Goal: Task Accomplishment & Management: Complete application form

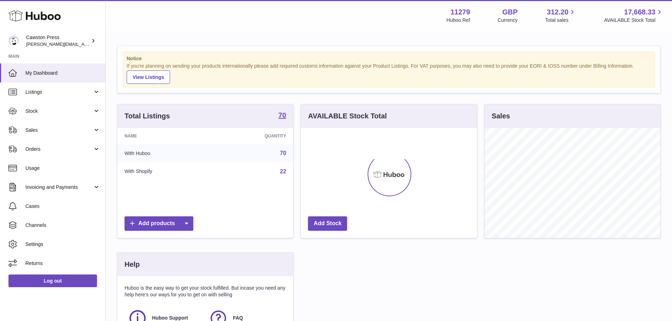
scroll to position [110, 178]
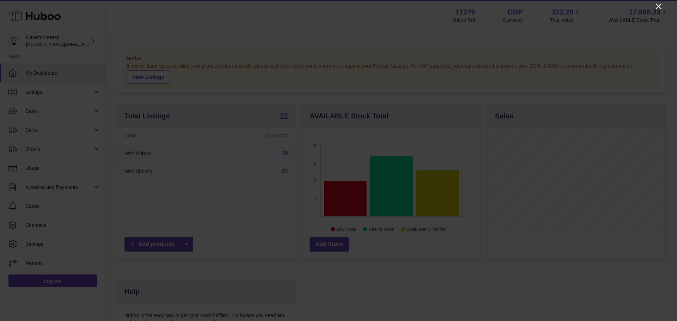
click at [655, 7] on icon "Close" at bounding box center [658, 6] width 8 height 8
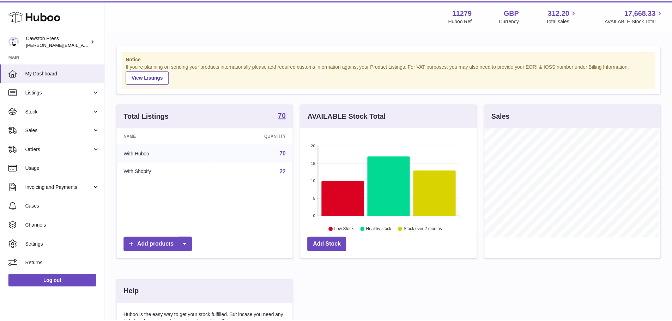
scroll to position [352512, 352446]
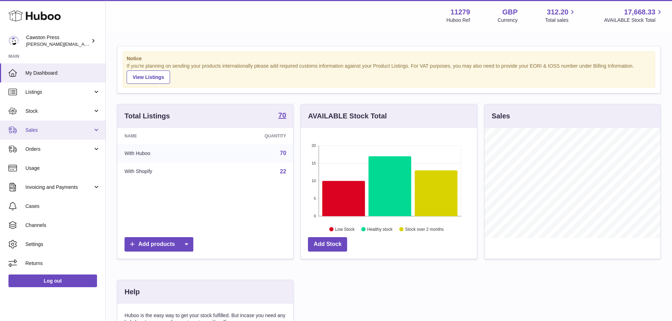
click at [41, 126] on link "Sales" at bounding box center [52, 130] width 105 height 19
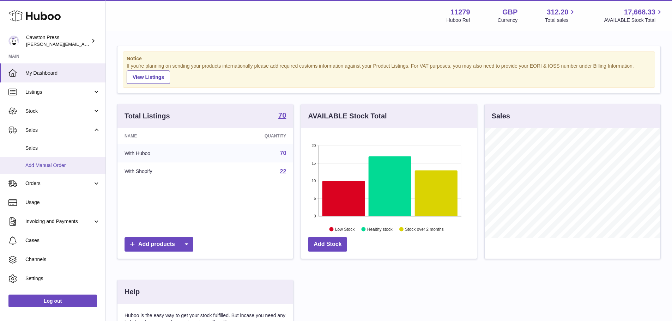
click at [54, 163] on span "Add Manual Order" at bounding box center [62, 165] width 75 height 7
click at [65, 147] on span "Sales" at bounding box center [62, 148] width 75 height 7
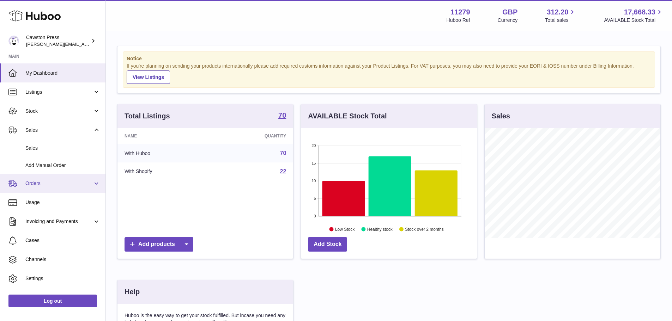
click at [82, 181] on span "Orders" at bounding box center [58, 183] width 67 height 7
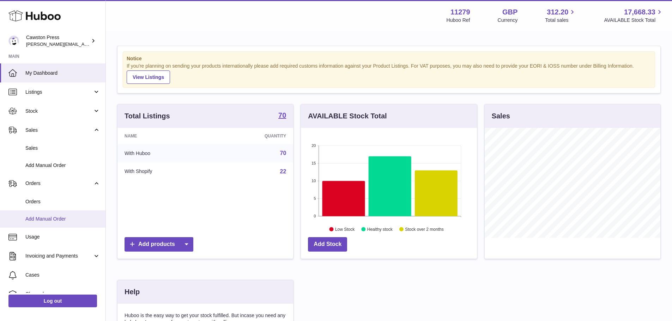
click at [62, 215] on link "Add Manual Order" at bounding box center [52, 219] width 105 height 17
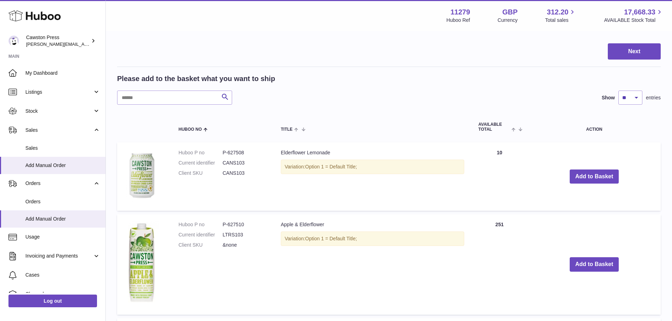
scroll to position [106, 0]
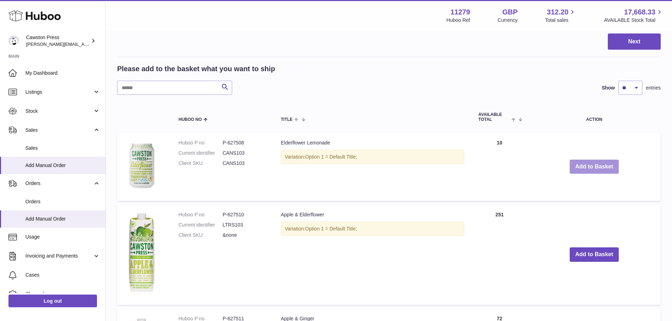
click at [588, 165] on button "Add to Basket" at bounding box center [593, 167] width 49 height 14
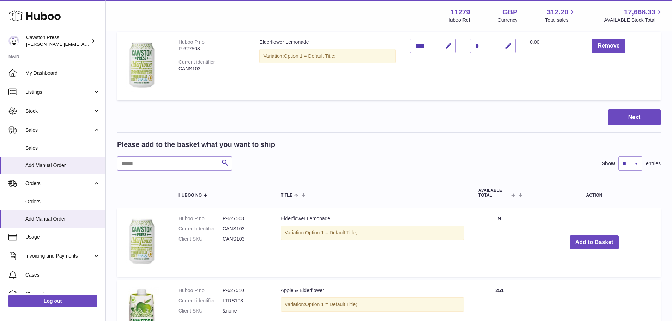
click at [160, 91] on td at bounding box center [144, 66] width 54 height 68
click at [146, 157] on input "text" at bounding box center [174, 164] width 115 height 14
type input "***"
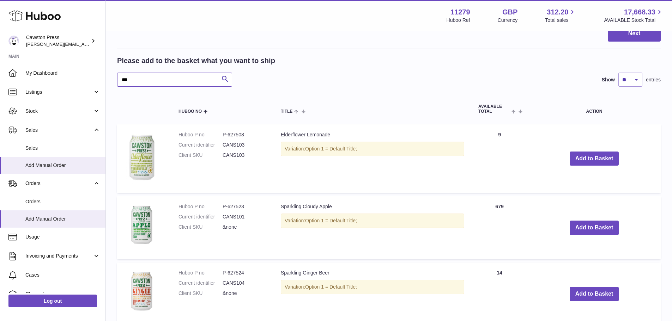
scroll to position [282, 0]
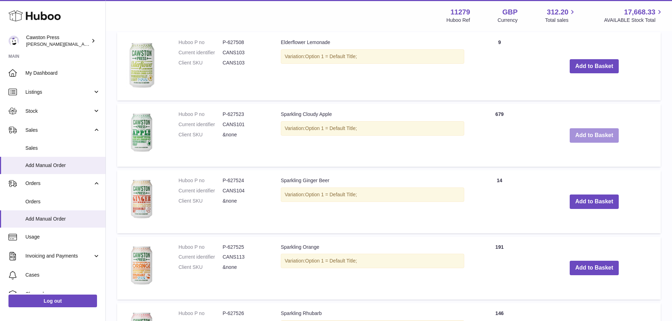
click at [579, 137] on button "Add to Basket" at bounding box center [593, 135] width 49 height 14
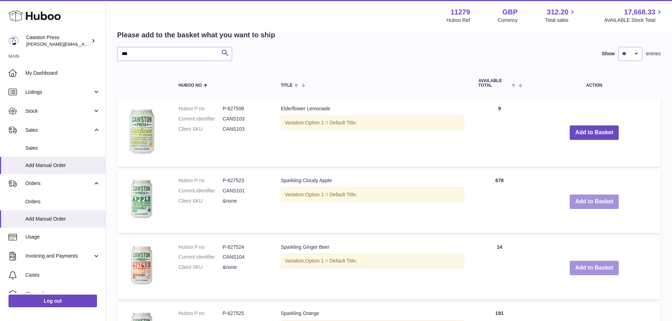
scroll to position [349, 0]
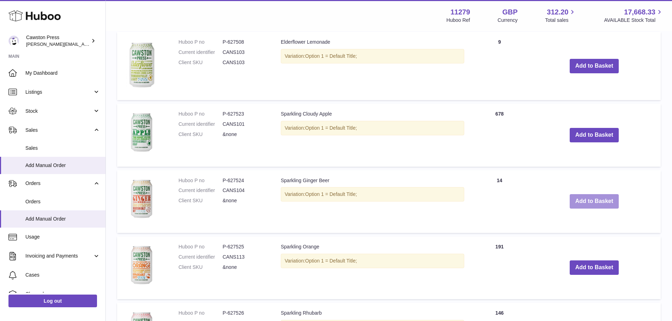
click at [591, 203] on button "Add to Basket" at bounding box center [593, 201] width 49 height 14
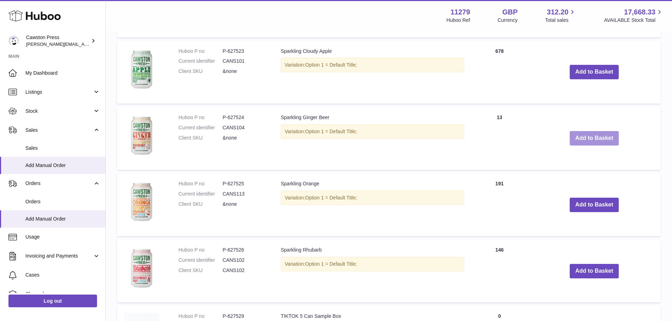
scroll to position [521, 0]
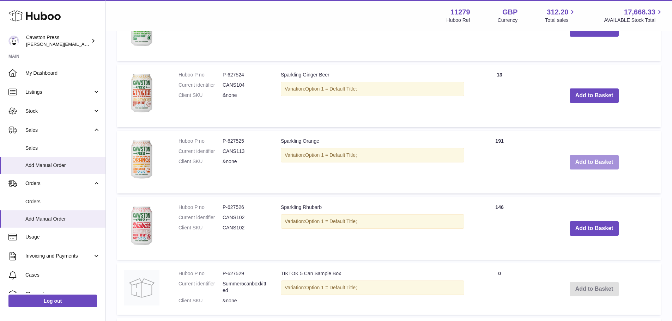
click at [585, 164] on button "Add to Basket" at bounding box center [593, 162] width 49 height 14
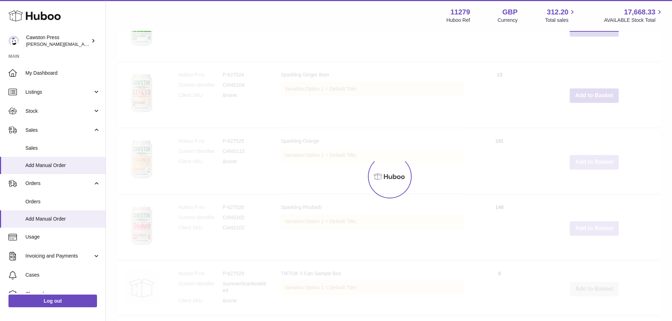
scroll to position [587, 0]
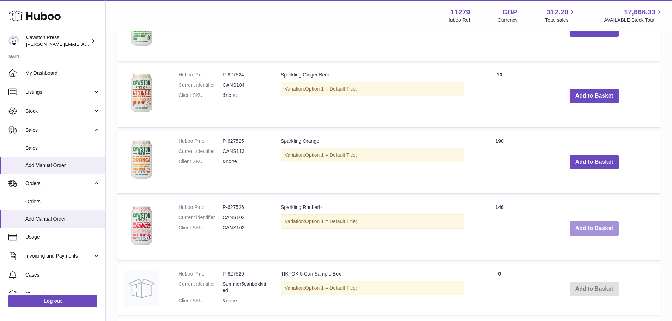
click at [579, 227] on button "Add to Basket" at bounding box center [593, 228] width 49 height 14
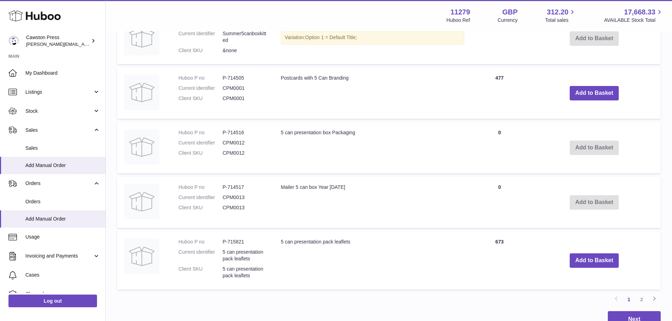
scroll to position [966, 0]
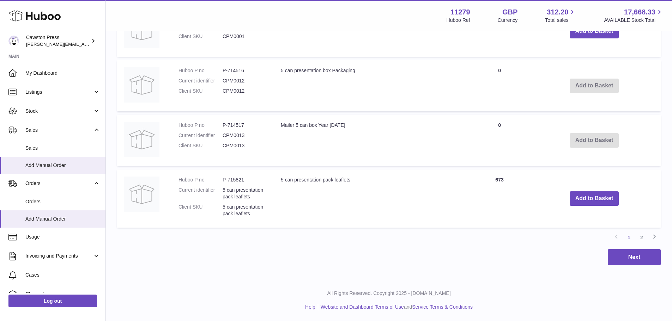
click at [651, 240] on icon at bounding box center [654, 236] width 8 height 9
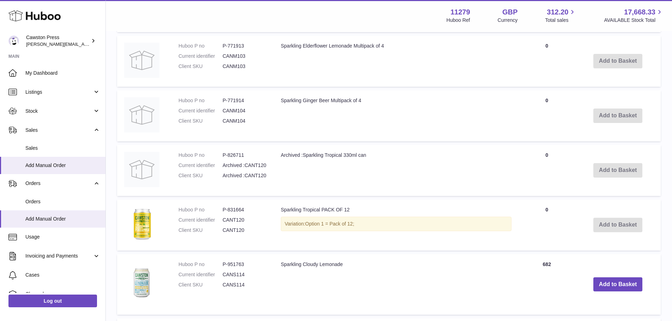
scroll to position [737, 0]
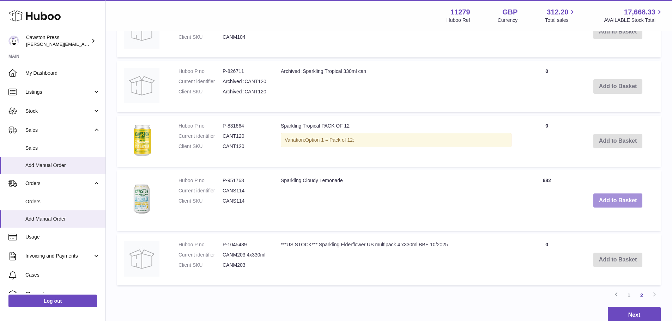
click at [621, 194] on button "Add to Basket" at bounding box center [617, 201] width 49 height 14
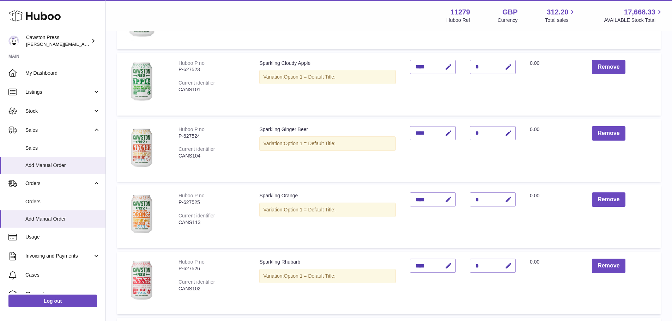
scroll to position [26, 0]
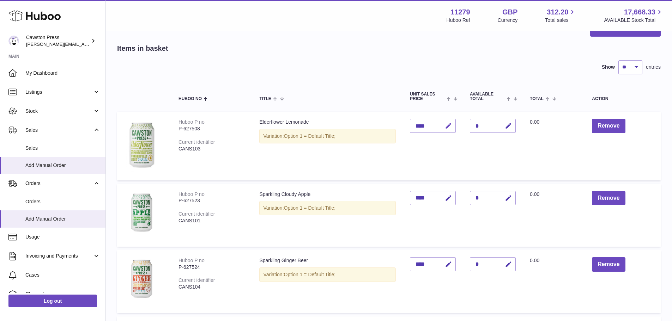
click at [453, 129] on button "button" at bounding box center [447, 126] width 17 height 14
type input "*"
click at [461, 160] on td "Unit Sales Price *" at bounding box center [433, 146] width 60 height 68
click at [507, 128] on icon "button" at bounding box center [508, 125] width 7 height 7
type input "*"
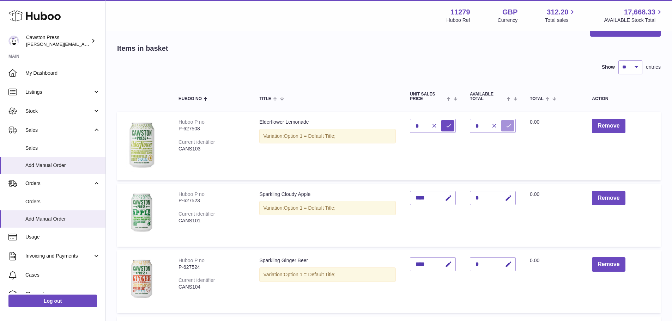
click at [503, 129] on button "submit" at bounding box center [507, 125] width 13 height 11
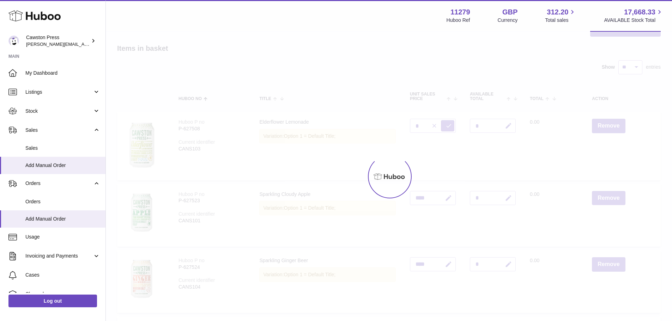
type input "****"
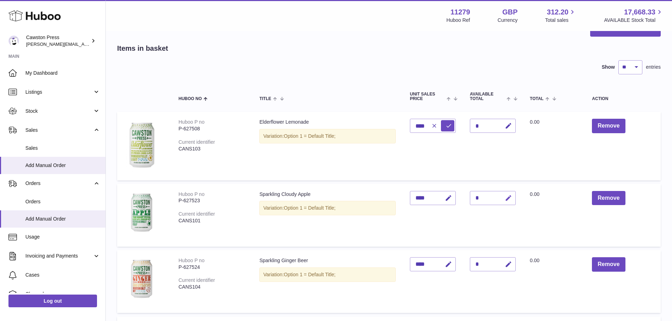
click at [513, 201] on button "button" at bounding box center [507, 198] width 17 height 14
type input "*"
click at [507, 194] on button "submit" at bounding box center [507, 198] width 13 height 11
click at [511, 263] on icon "button" at bounding box center [508, 264] width 7 height 7
type input "*"
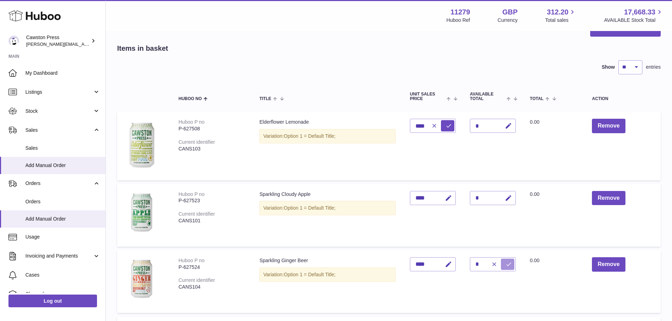
drag, startPoint x: 511, startPoint y: 263, endPoint x: 504, endPoint y: 267, distance: 8.0
click at [503, 266] on button "submit" at bounding box center [507, 264] width 13 height 11
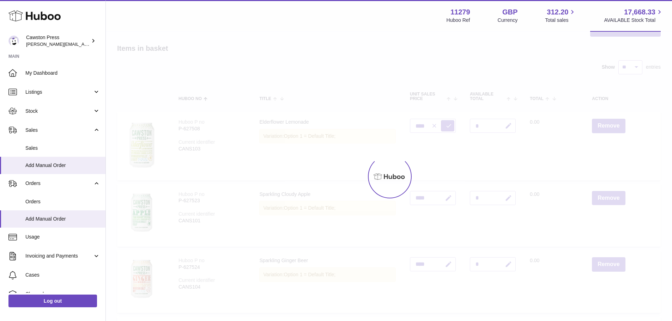
scroll to position [167, 0]
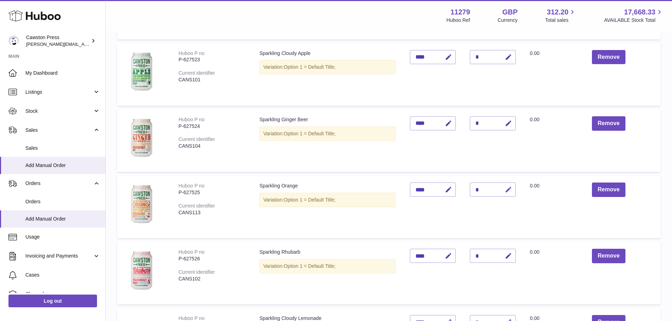
click at [508, 189] on icon "button" at bounding box center [508, 189] width 7 height 7
type input "*"
click at [508, 189] on icon "submit" at bounding box center [508, 190] width 6 height 6
click at [509, 258] on icon "button" at bounding box center [508, 255] width 7 height 7
type input "*"
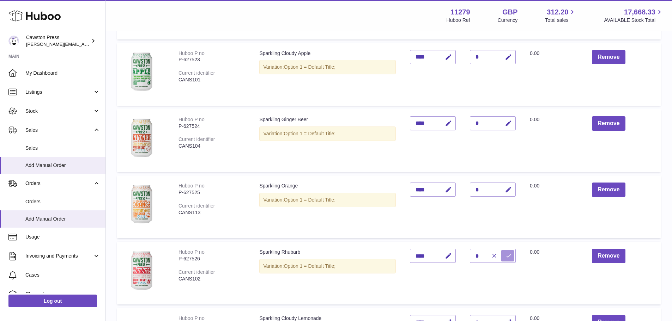
click at [508, 251] on button "submit" at bounding box center [507, 255] width 13 height 11
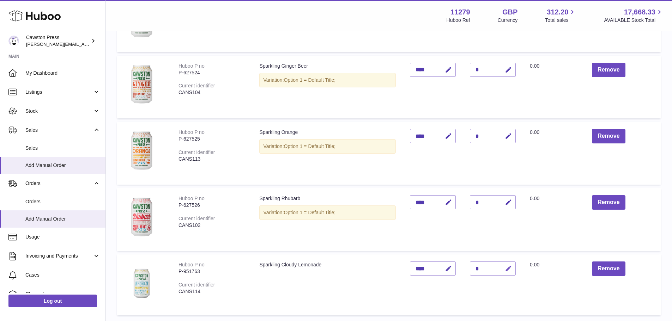
scroll to position [237, 0]
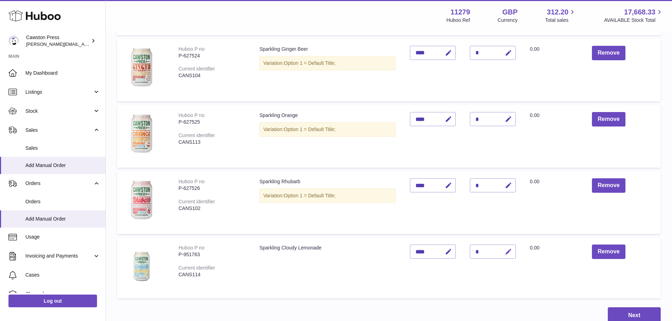
click at [513, 255] on button "button" at bounding box center [507, 252] width 17 height 14
type input "*"
click at [513, 255] on button "submit" at bounding box center [507, 251] width 13 height 11
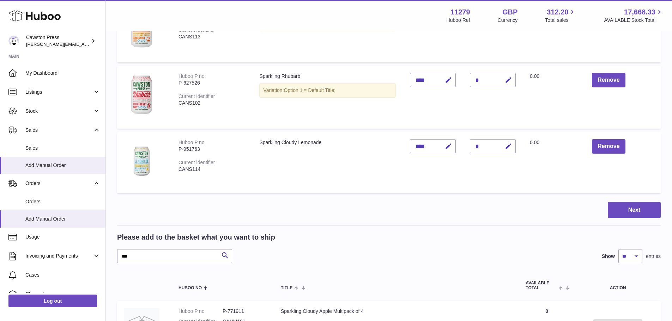
scroll to position [343, 0]
click at [649, 217] on button "Next" at bounding box center [634, 210] width 53 height 17
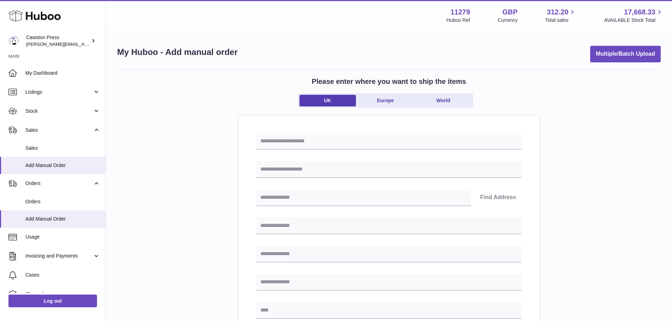
click at [280, 158] on div "Find Address Please enter how you want to ship Loading... You require an order …" at bounding box center [389, 325] width 266 height 385
click at [287, 144] on input "text" at bounding box center [389, 141] width 266 height 17
type input "*"
type input "**********"
click at [284, 161] on input "text" at bounding box center [389, 169] width 266 height 17
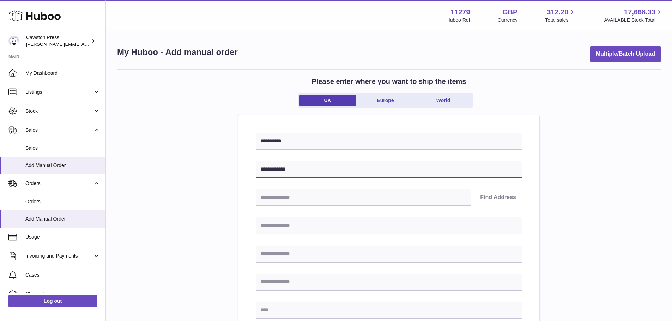
type input "**********"
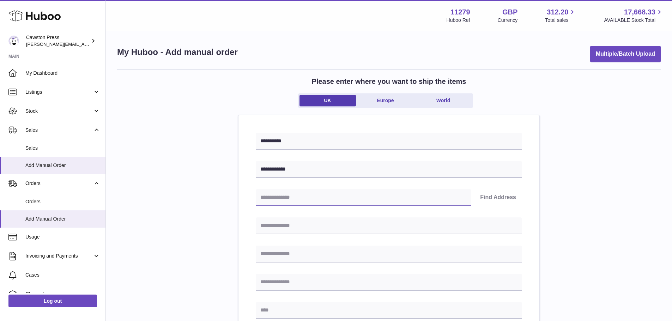
click at [335, 192] on input "text" at bounding box center [363, 197] width 215 height 17
type input "*******"
click at [490, 195] on button "Find Address" at bounding box center [497, 197] width 47 height 17
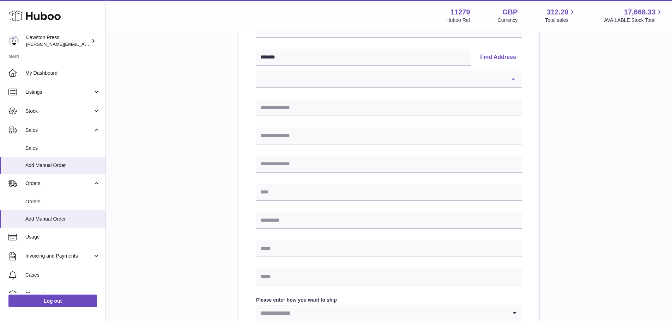
scroll to position [141, 0]
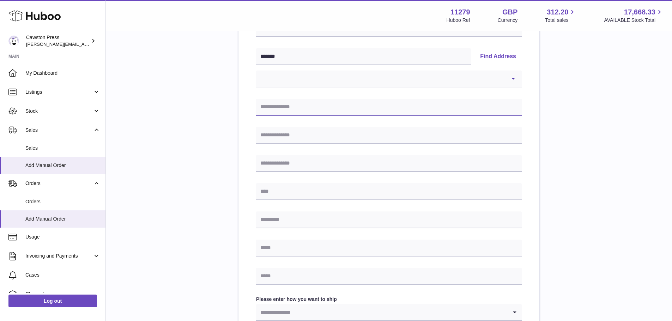
click at [308, 102] on input "text" at bounding box center [389, 107] width 266 height 17
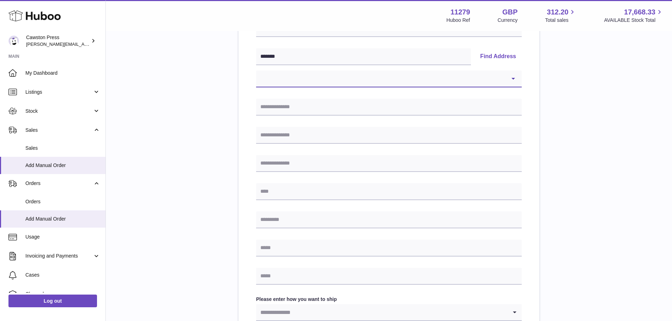
click at [480, 71] on select "**********" at bounding box center [389, 79] width 266 height 17
select select "**"
click at [256, 71] on select "**********" at bounding box center [389, 79] width 266 height 17
type input "**********"
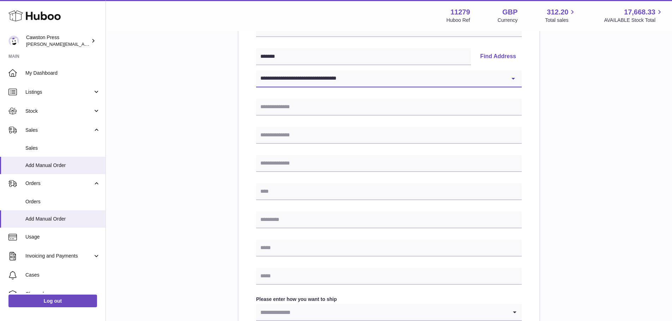
type input "*********"
type input "*******"
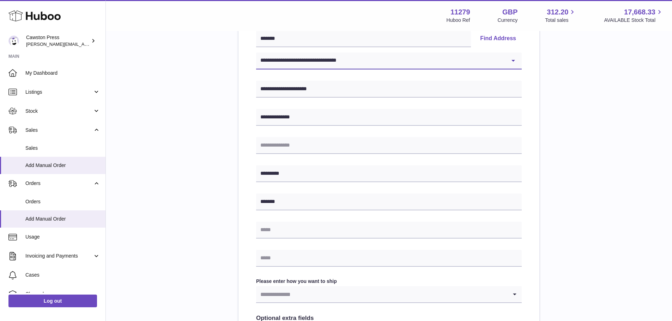
scroll to position [176, 0]
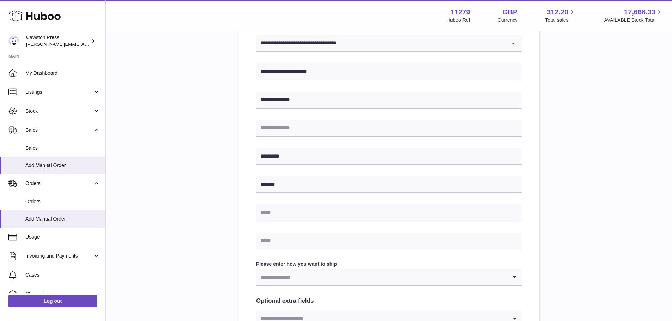
click at [299, 218] on input "text" at bounding box center [389, 213] width 266 height 17
type input "**********"
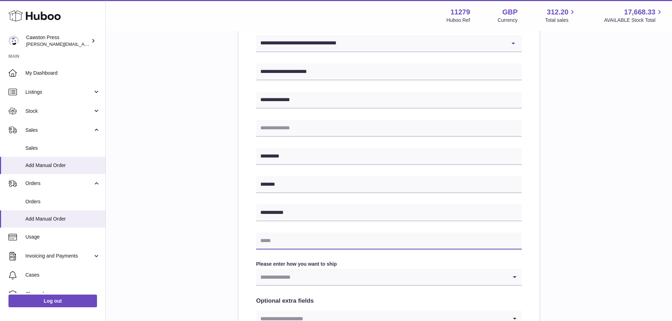
click at [326, 239] on input "text" at bounding box center [389, 241] width 266 height 17
type input "**********"
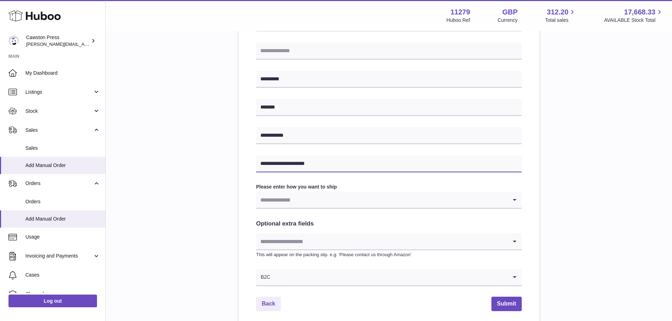
scroll to position [282, 0]
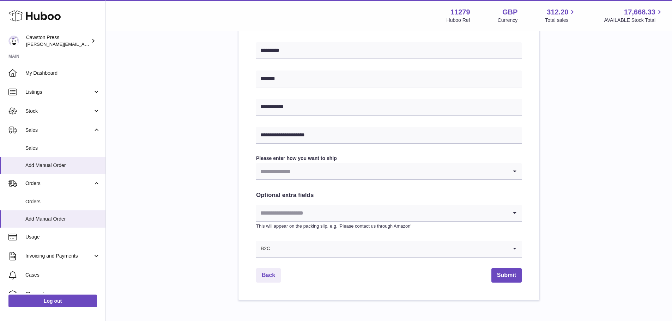
click at [299, 171] on input "Search for option" at bounding box center [381, 171] width 251 height 16
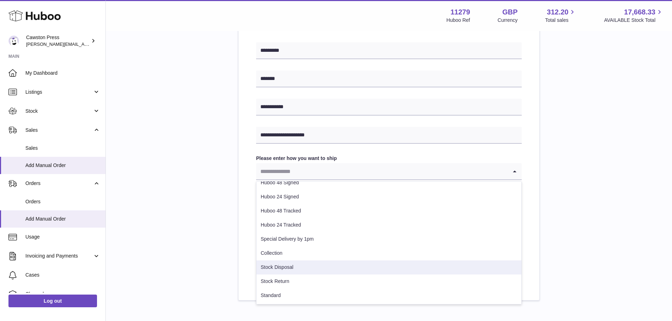
scroll to position [36, 0]
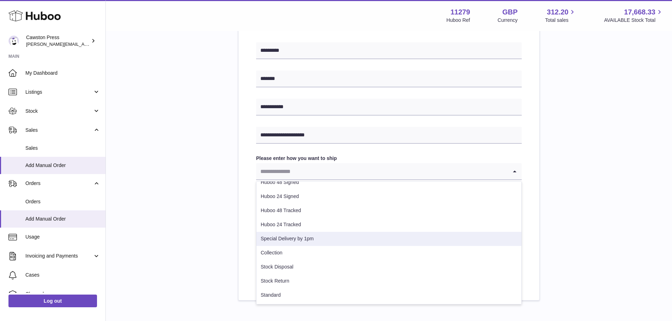
click at [312, 242] on li "Special Delivery by 1pm" at bounding box center [388, 239] width 265 height 14
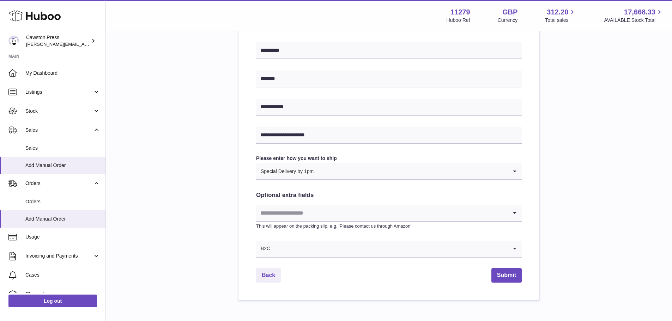
click at [305, 171] on div "Special Delivery by 1pm" at bounding box center [381, 171] width 251 height 16
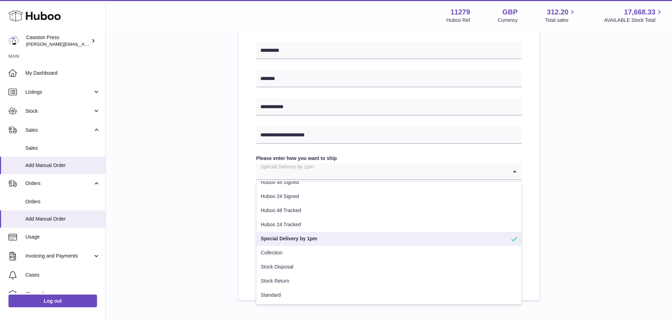
click at [298, 238] on li "Special Delivery by 1pm" at bounding box center [388, 239] width 265 height 14
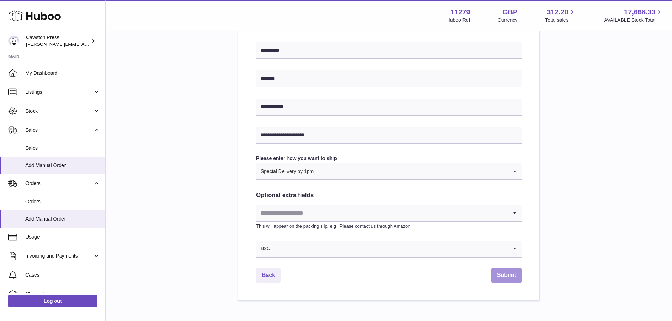
click at [518, 279] on button "Submit" at bounding box center [506, 275] width 30 height 14
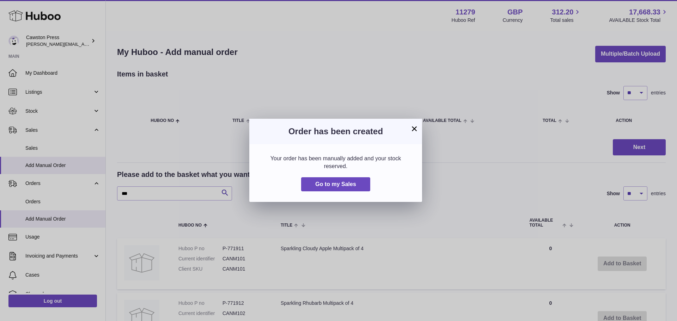
click at [415, 133] on button "×" at bounding box center [414, 128] width 8 height 8
